Goal: Information Seeking & Learning: Check status

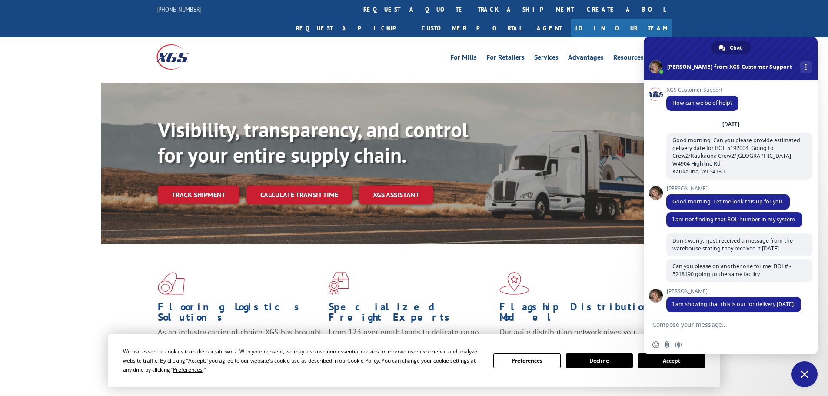
scroll to position [195, 0]
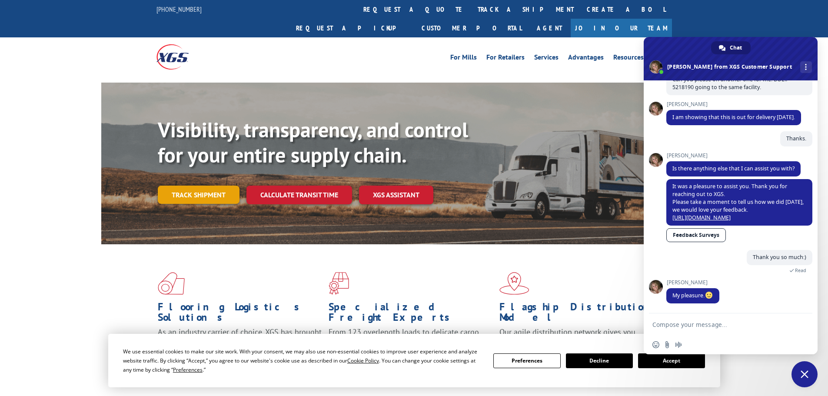
click at [200, 186] on link "Track shipment" at bounding box center [199, 195] width 82 height 18
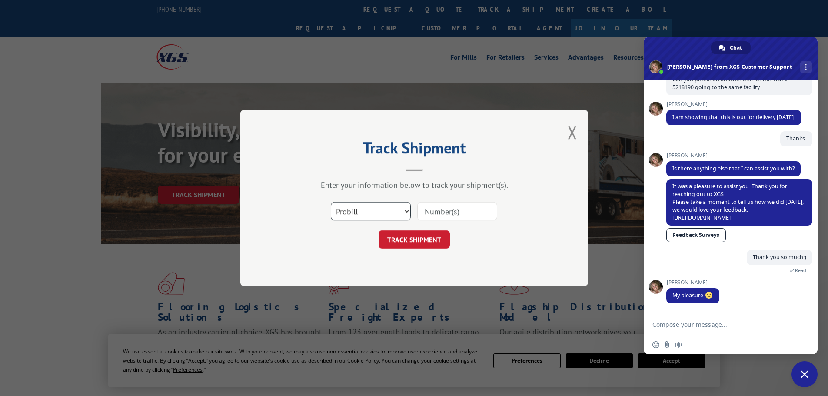
click at [353, 212] on select "Select category... Probill BOL PO" at bounding box center [371, 211] width 80 height 18
select select "bol"
click at [331, 202] on select "Select category... Probill BOL PO" at bounding box center [371, 211] width 80 height 18
click at [437, 213] on input at bounding box center [457, 211] width 80 height 18
paste input "5244331"
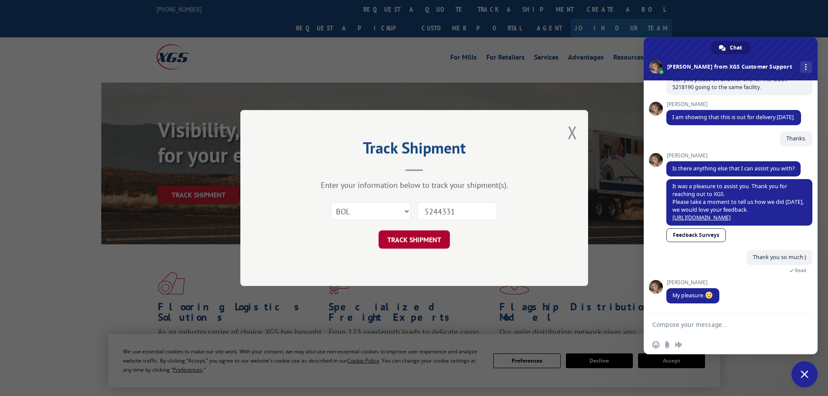
type input "5244331"
click at [427, 239] on button "TRACK SHIPMENT" at bounding box center [414, 239] width 71 height 18
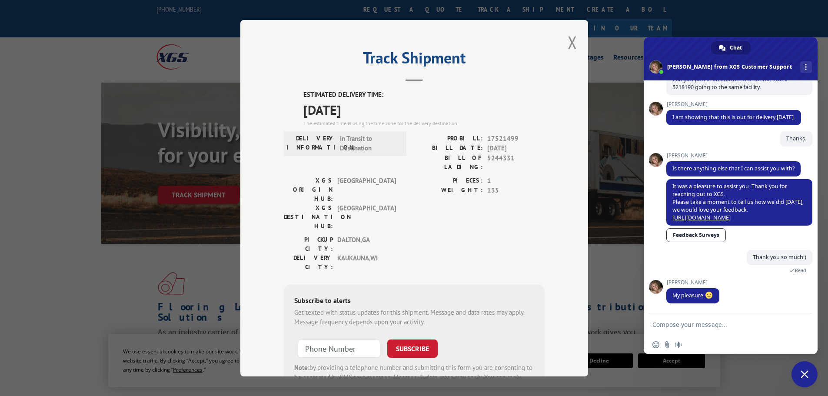
click at [802, 374] on span "Close chat" at bounding box center [804, 374] width 8 height 8
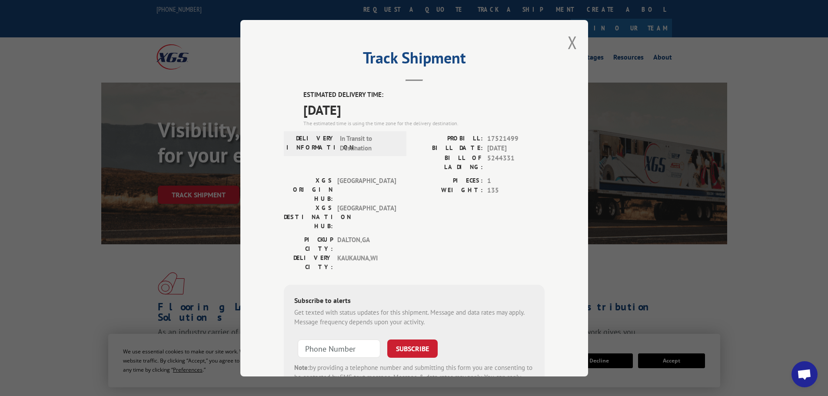
drag, startPoint x: 297, startPoint y: 93, endPoint x: 375, endPoint y: 108, distance: 79.3
click at [376, 108] on div "ESTIMATED DELIVERY TIME: [DATE] The estimated time is using the time zone for t…" at bounding box center [414, 246] width 261 height 312
copy div "ESTIMATED DELIVERY TIME: [DATE]"
